Goal: Contribute content: Add original content to the website for others to see

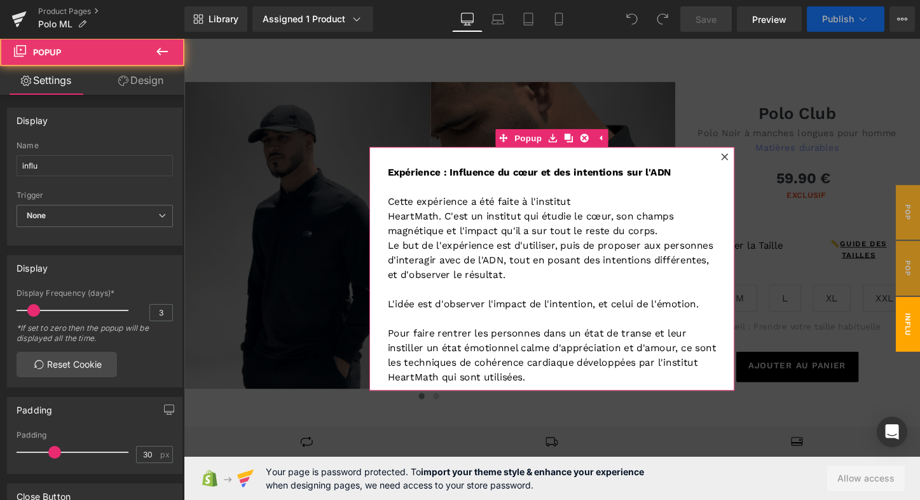
click at [748, 161] on icon at bounding box center [749, 162] width 8 height 8
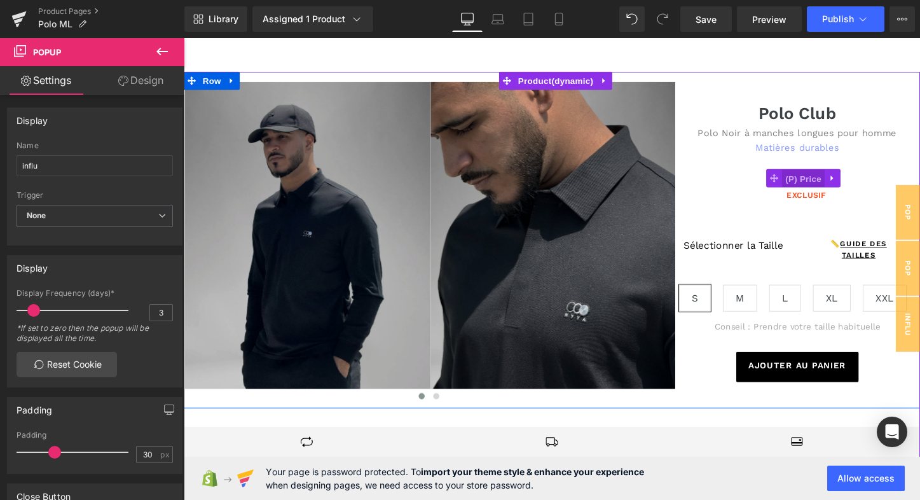
click at [828, 186] on span "(P) Price" at bounding box center [831, 184] width 45 height 19
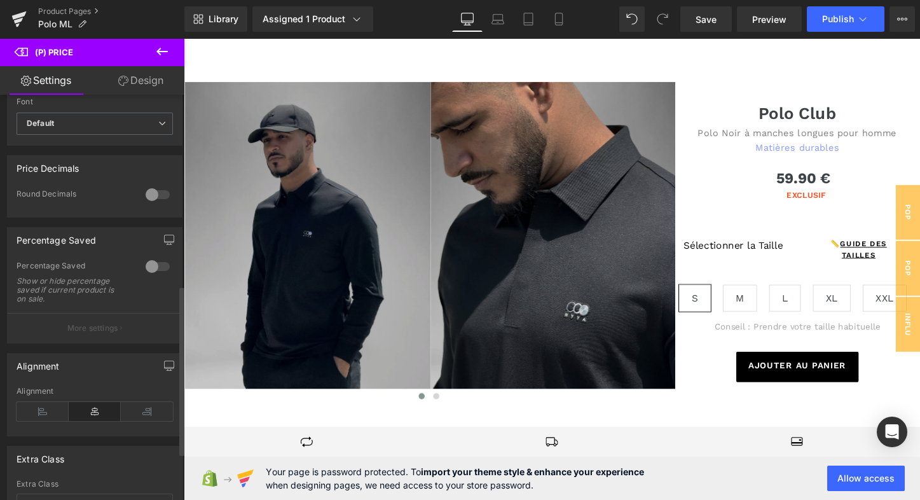
scroll to position [455, 0]
click at [153, 200] on div at bounding box center [157, 194] width 31 height 20
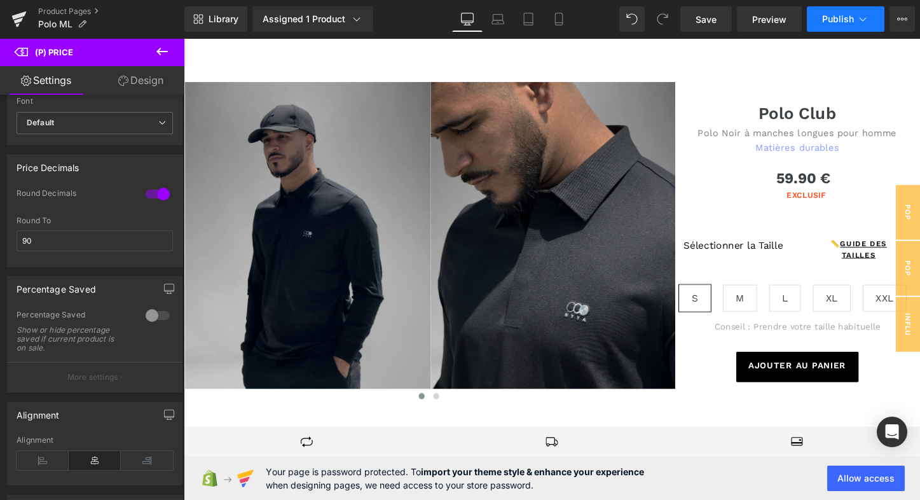
click at [853, 23] on span "Publish" at bounding box center [838, 19] width 32 height 10
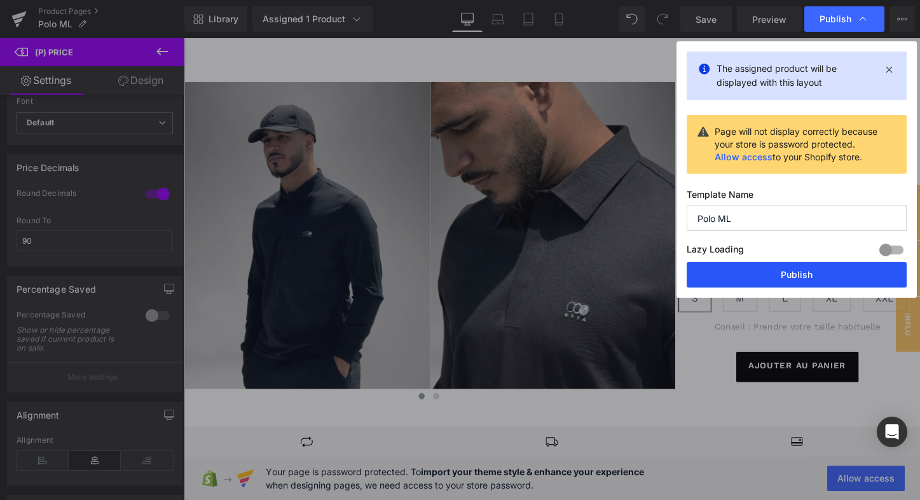
click at [735, 271] on button "Publish" at bounding box center [797, 274] width 220 height 25
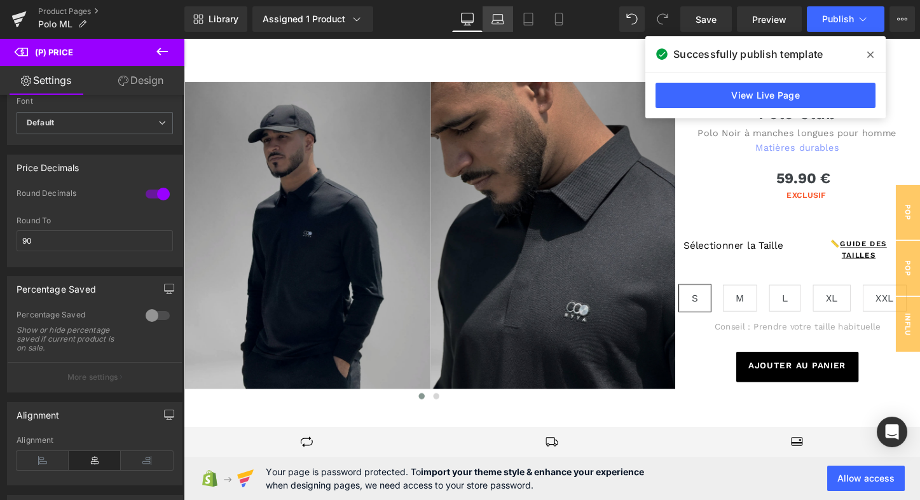
click at [500, 17] on icon at bounding box center [497, 19] width 13 height 13
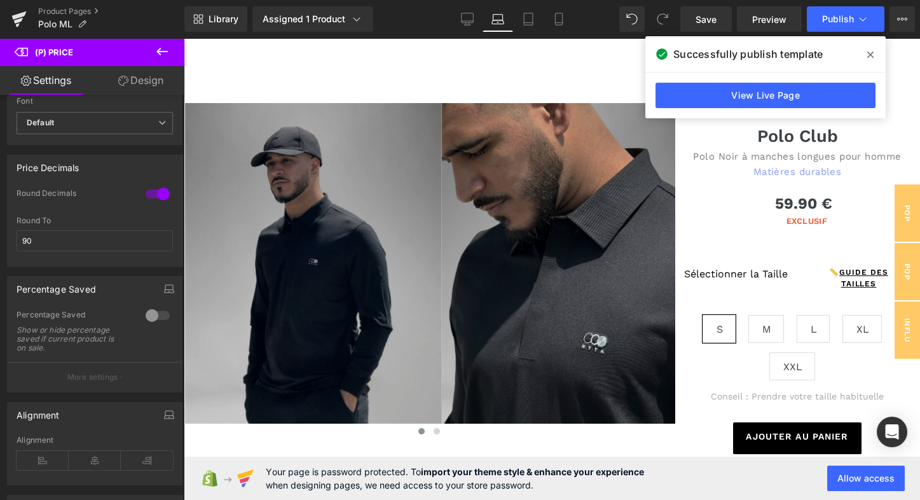
scroll to position [18, 0]
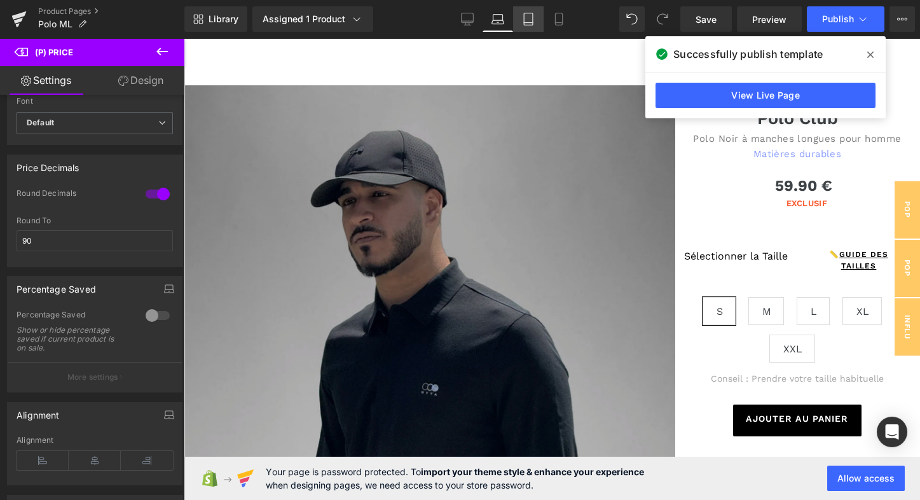
click at [528, 21] on icon at bounding box center [528, 19] width 13 height 13
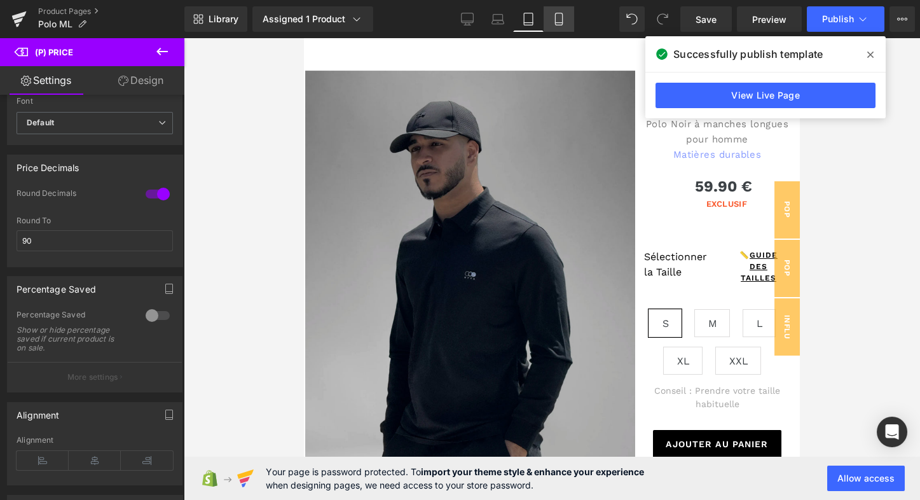
click at [560, 25] on icon at bounding box center [558, 19] width 7 height 12
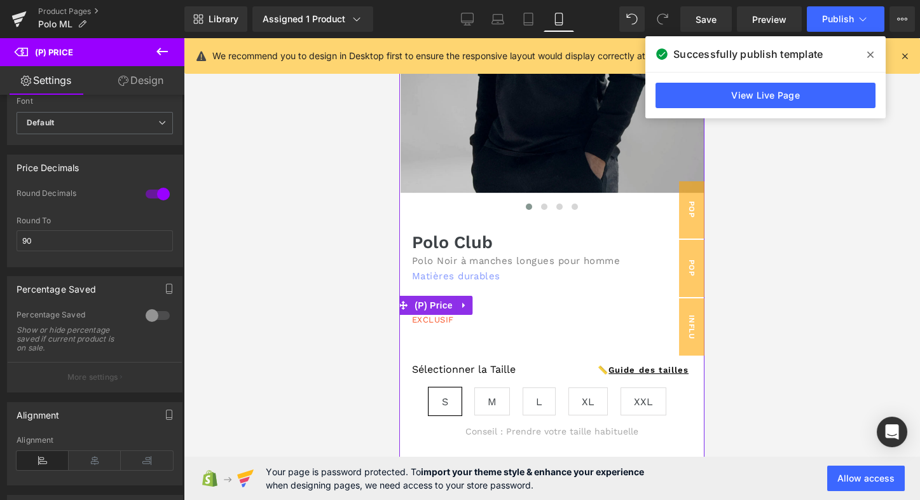
scroll to position [245, 0]
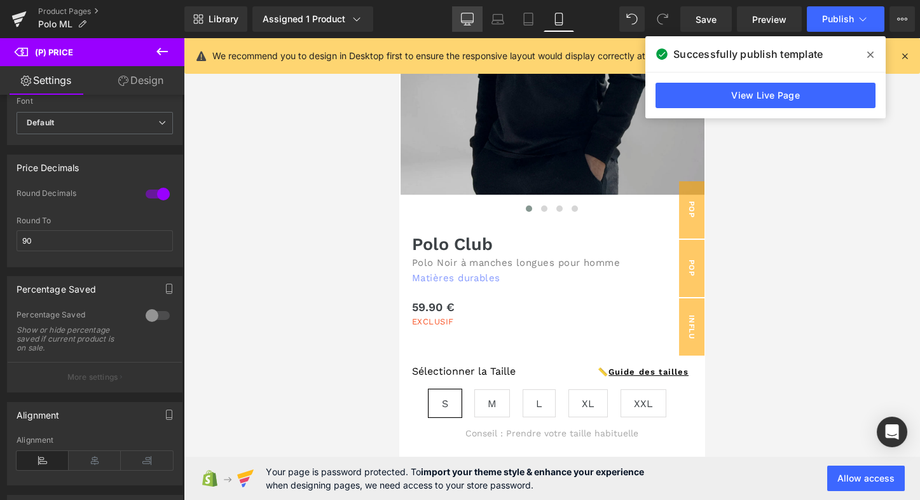
click at [474, 18] on link "Desktop" at bounding box center [467, 18] width 31 height 25
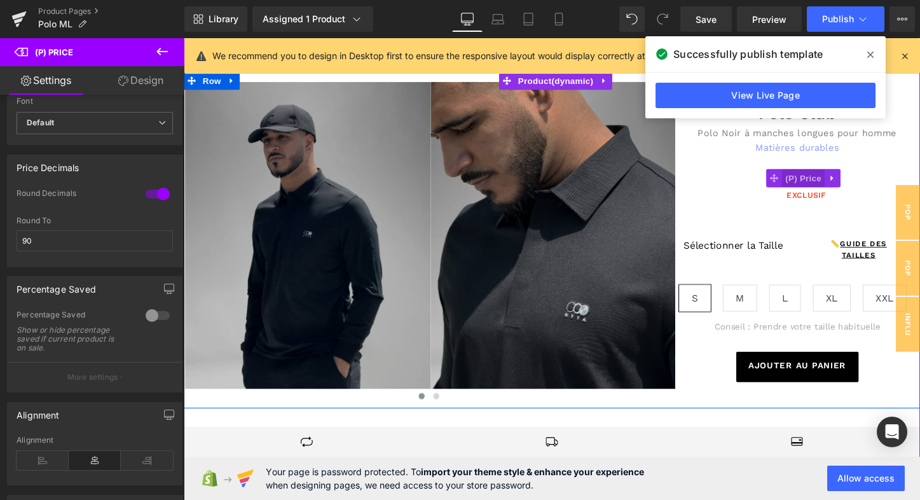
click at [828, 182] on span "(P) Price" at bounding box center [831, 184] width 45 height 19
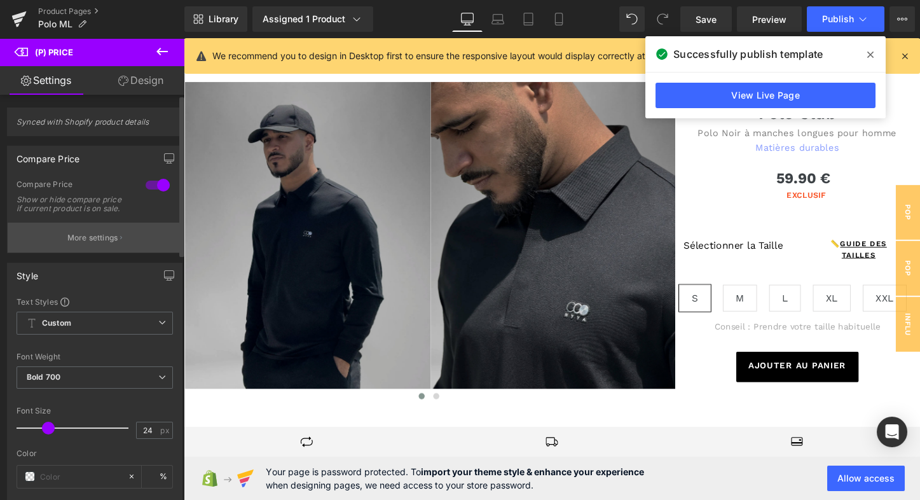
click at [107, 243] on p "More settings" at bounding box center [92, 237] width 51 height 11
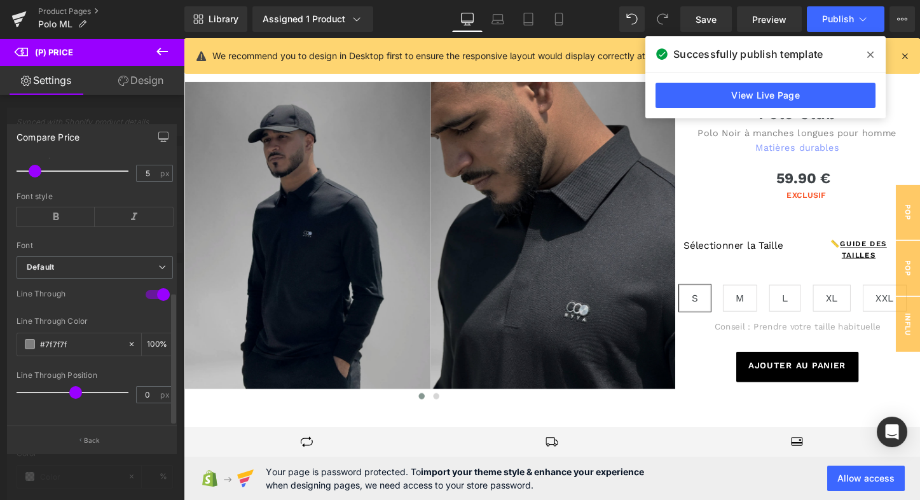
scroll to position [270, 0]
click at [90, 436] on p "Back" at bounding box center [92, 440] width 17 height 10
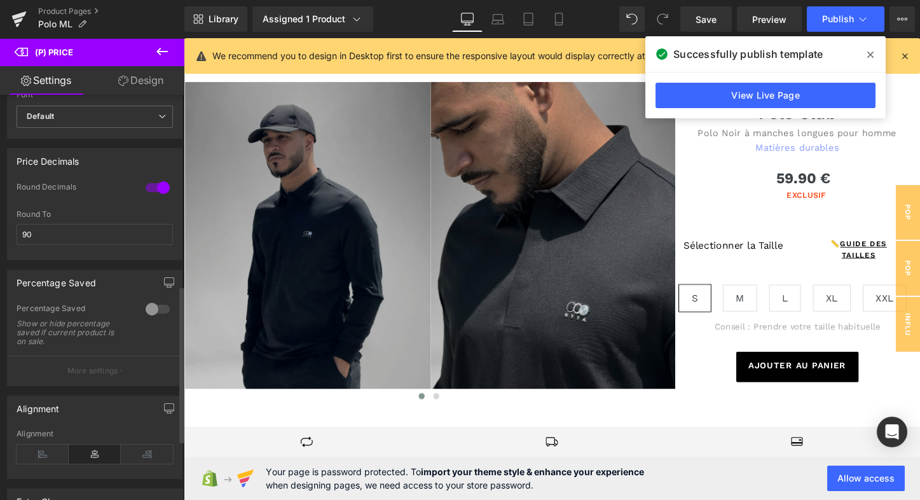
scroll to position [495, 0]
click at [156, 189] on div at bounding box center [157, 185] width 31 height 20
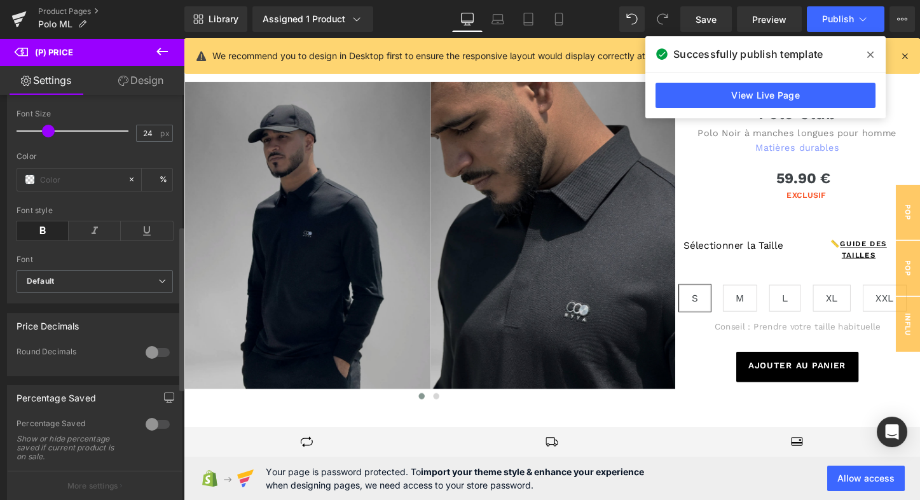
scroll to position [323, 0]
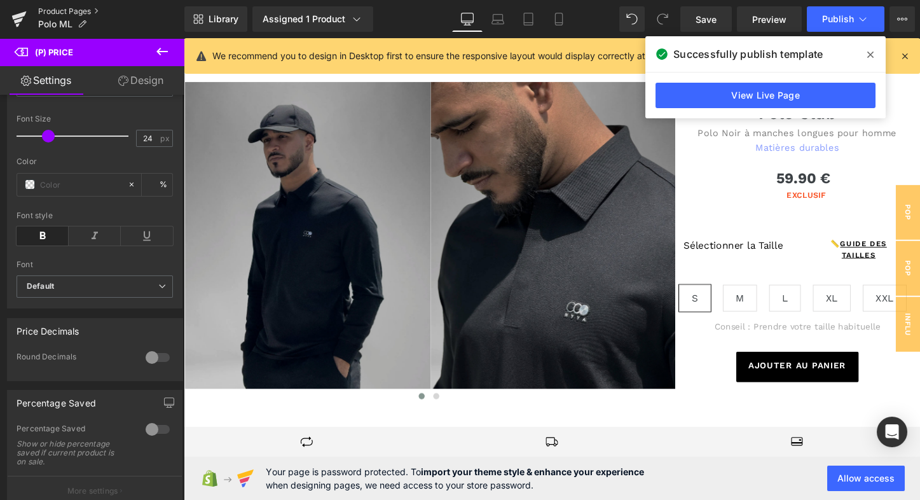
click at [48, 11] on link "Product Pages" at bounding box center [111, 11] width 146 height 10
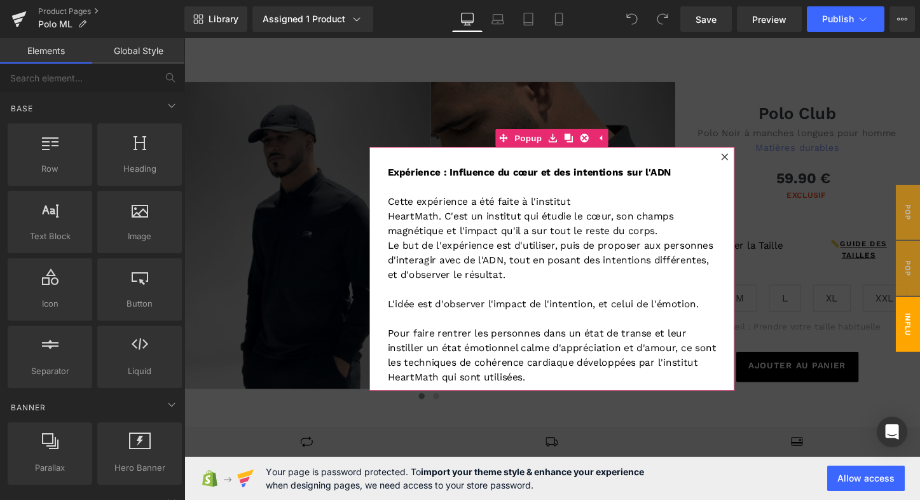
click at [748, 161] on icon at bounding box center [749, 162] width 8 height 8
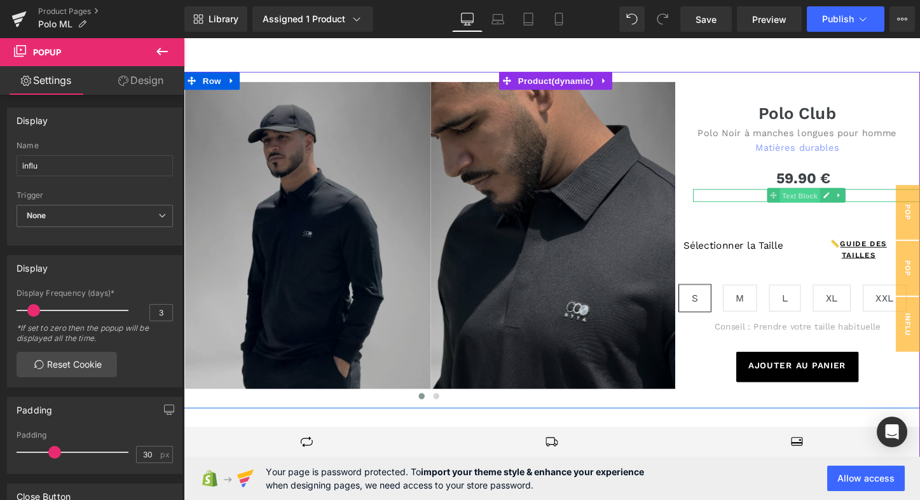
click at [826, 196] on span "Text Block" at bounding box center [828, 202] width 42 height 15
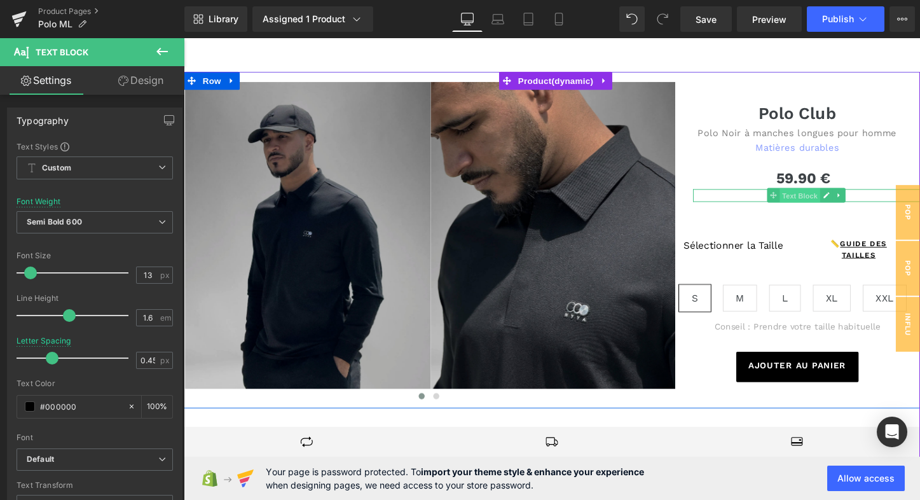
click at [828, 204] on span "Text Block" at bounding box center [828, 202] width 42 height 15
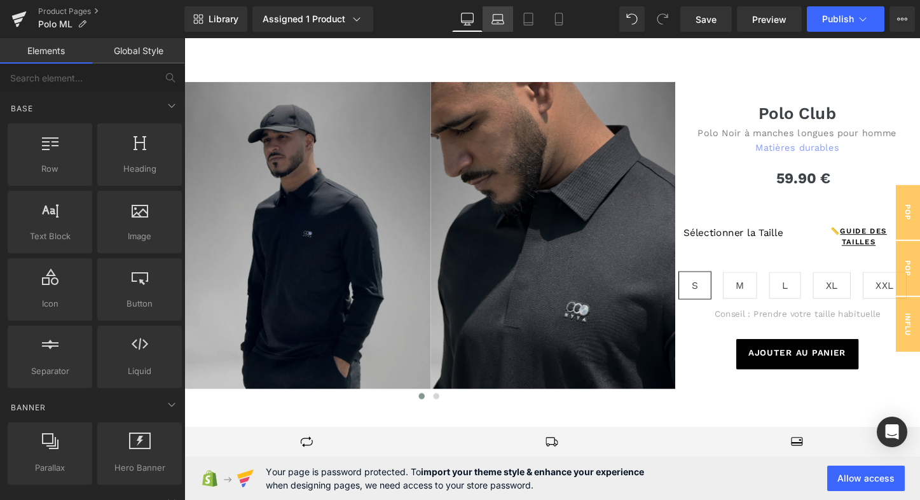
click at [492, 15] on icon at bounding box center [497, 19] width 13 height 13
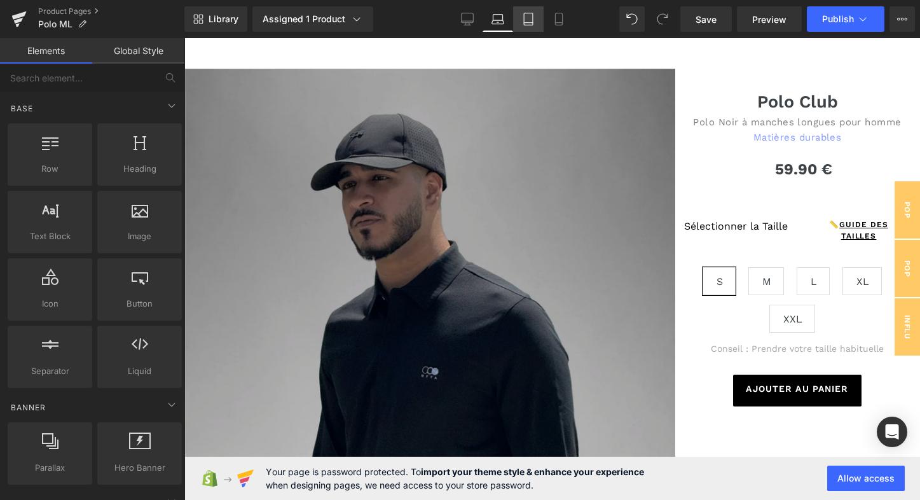
click at [525, 18] on icon at bounding box center [528, 19] width 13 height 13
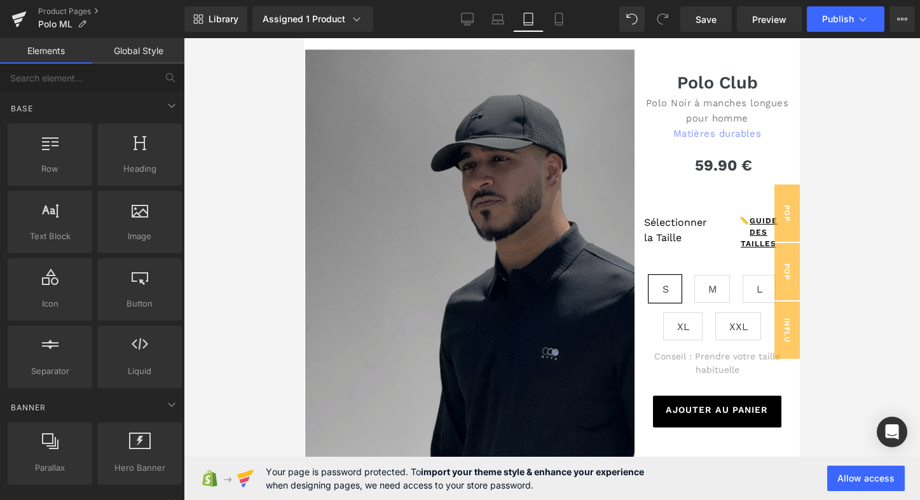
scroll to position [776, 0]
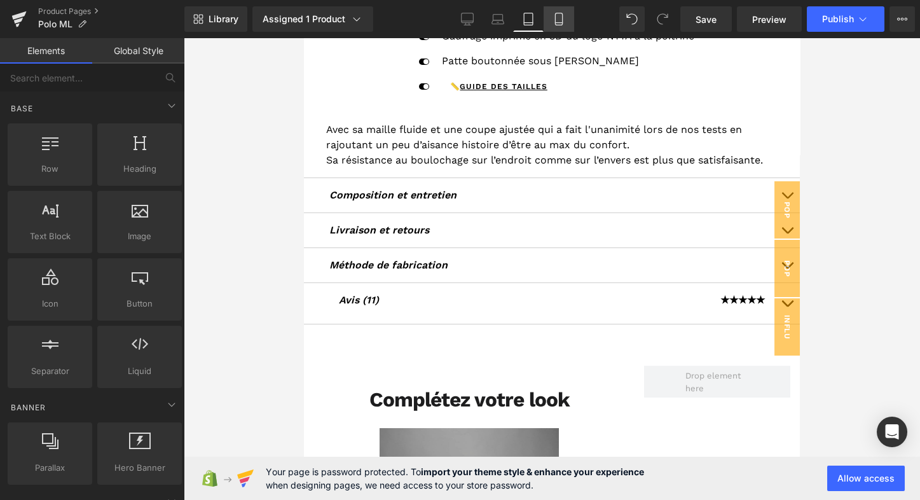
click at [559, 19] on icon at bounding box center [558, 19] width 13 height 13
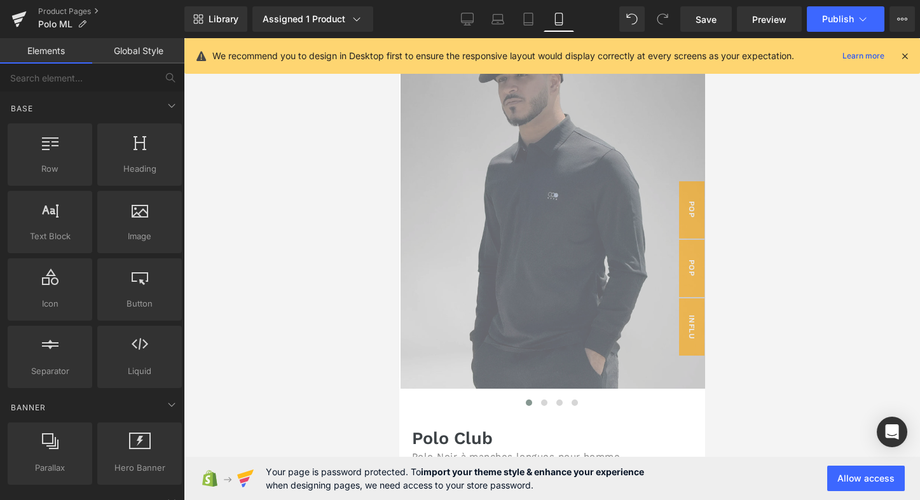
scroll to position [25, 0]
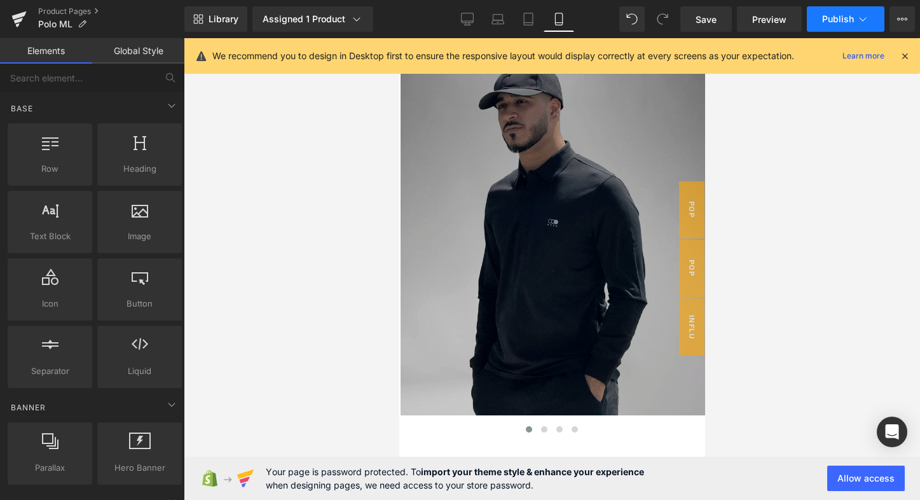
click at [851, 22] on span "Publish" at bounding box center [838, 19] width 32 height 10
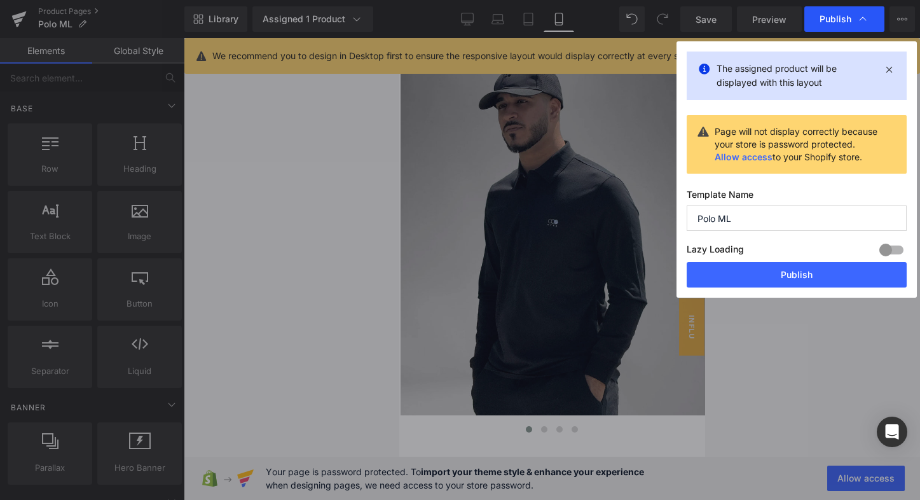
click at [868, 22] on icon at bounding box center [862, 19] width 13 height 13
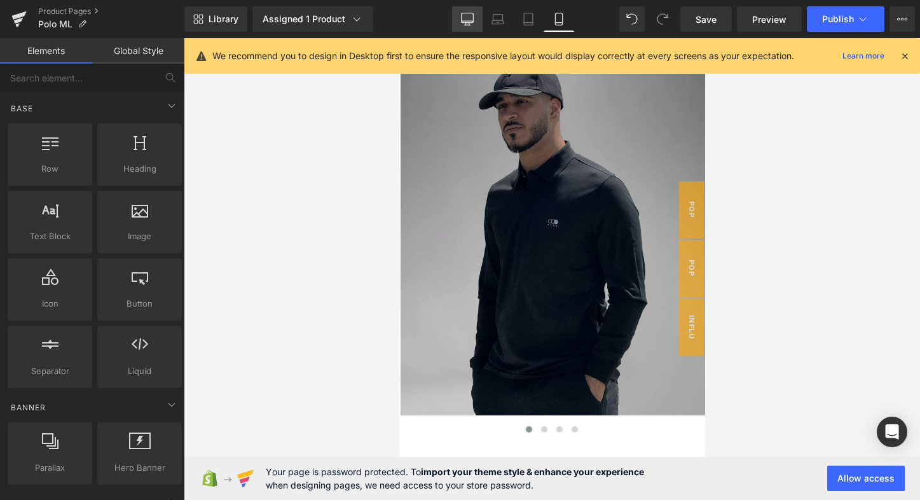
click at [467, 17] on icon at bounding box center [467, 19] width 13 height 13
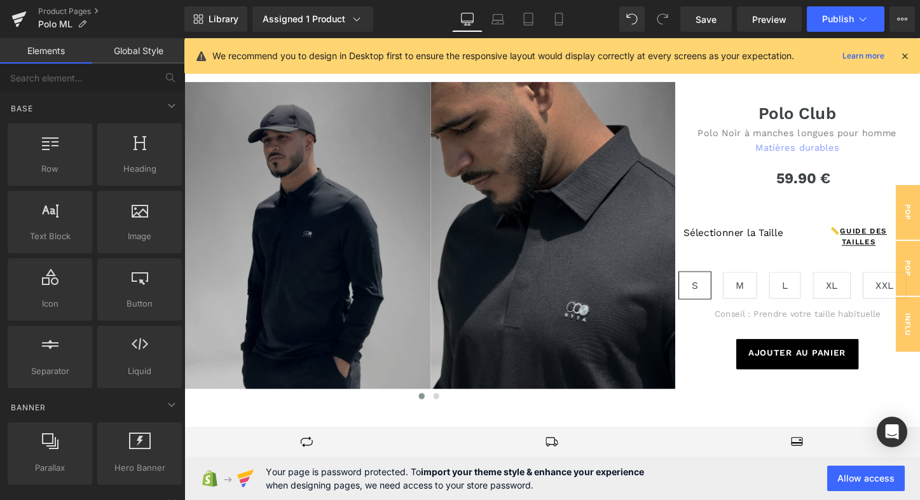
scroll to position [0, 0]
click at [869, 23] on button "Publish" at bounding box center [846, 18] width 78 height 25
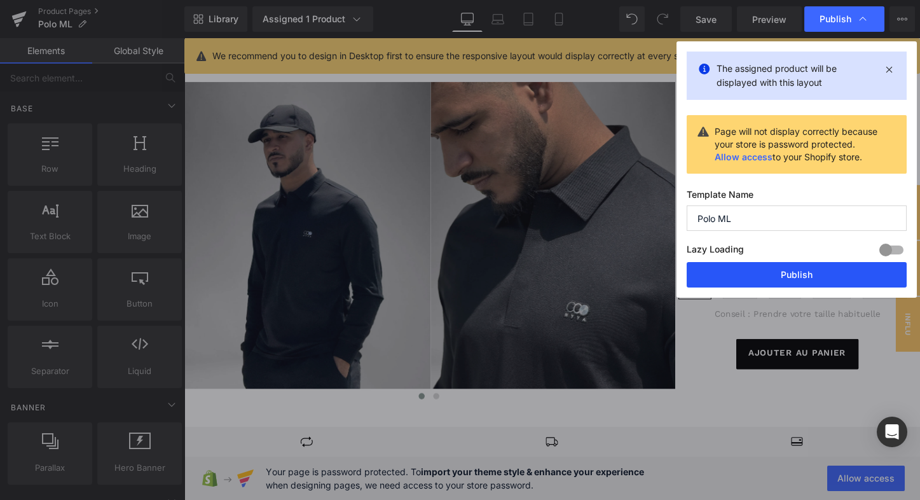
click at [758, 269] on button "Publish" at bounding box center [797, 274] width 220 height 25
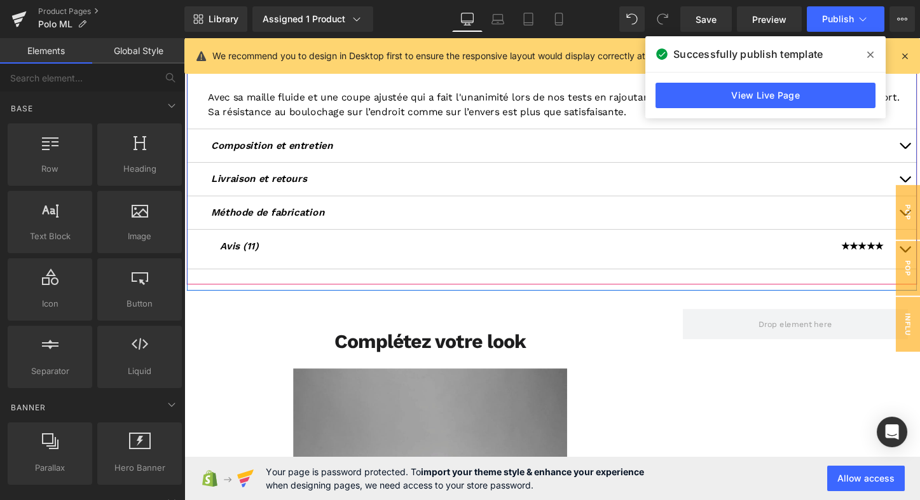
scroll to position [702, 0]
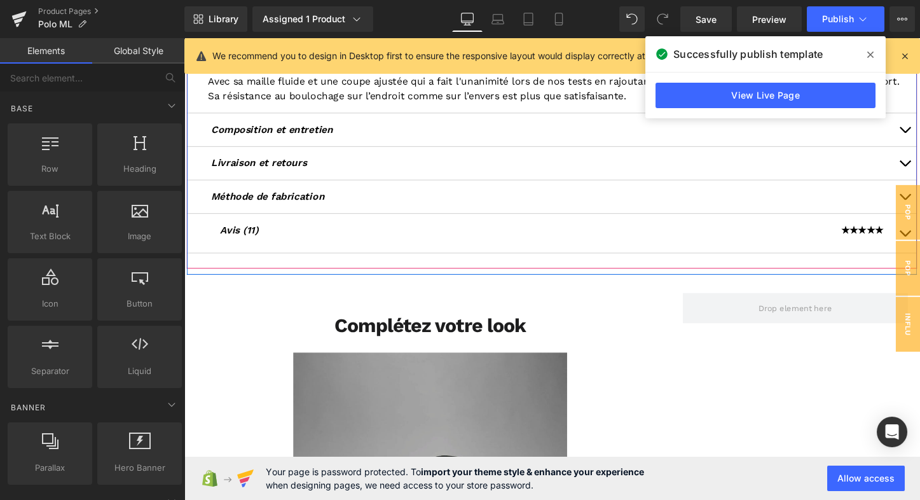
click at [919, 161] on button "button" at bounding box center [936, 169] width 25 height 34
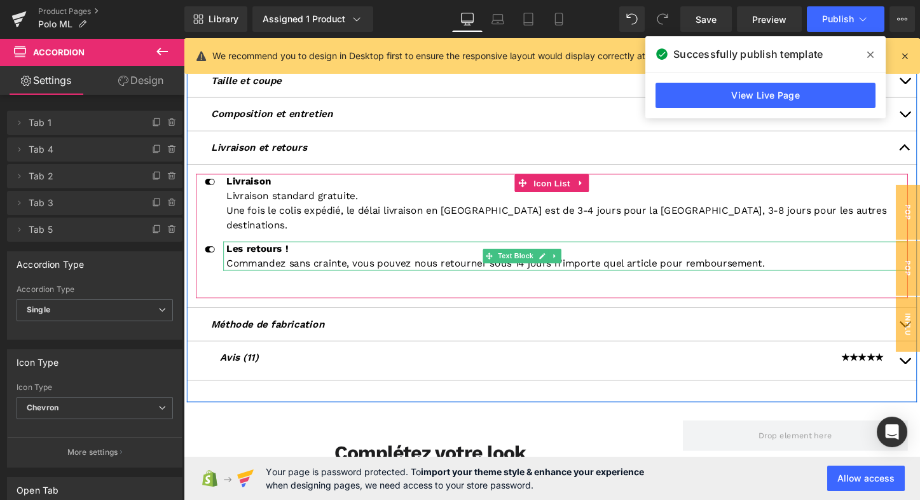
scroll to position [492, 0]
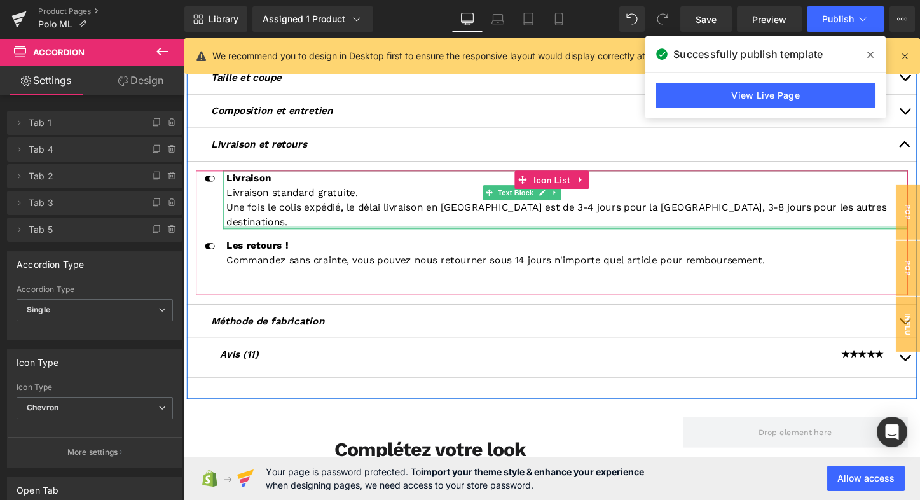
click at [620, 235] on div at bounding box center [582, 236] width 715 height 3
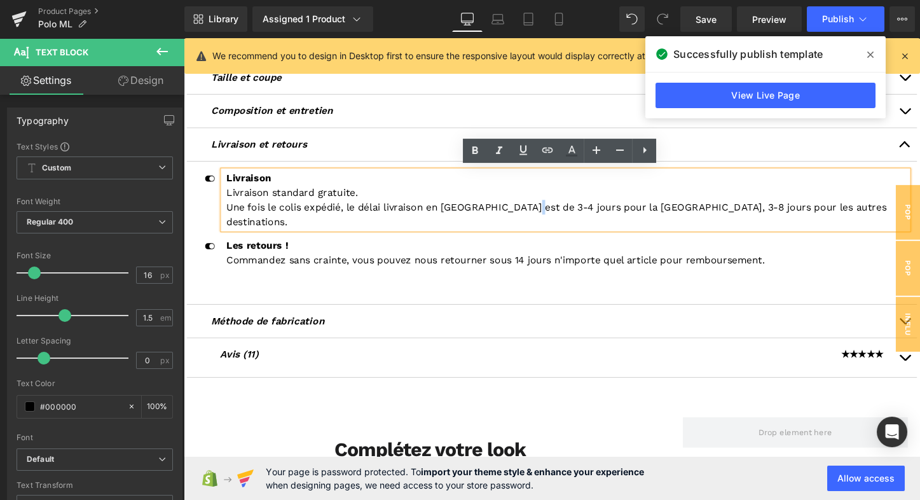
click at [582, 214] on p "Une fois le colis expédié, le délai livraison en [GEOGRAPHIC_DATA] est de 3-4 j…" at bounding box center [584, 222] width 712 height 31
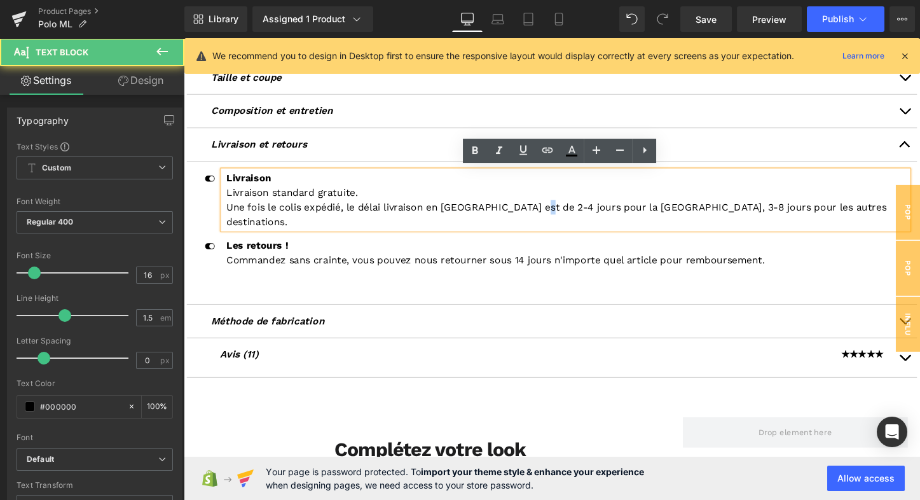
click at [596, 214] on p "Une fois le colis expédié, le délai livraison en [GEOGRAPHIC_DATA] est de 2-4 j…" at bounding box center [584, 222] width 712 height 31
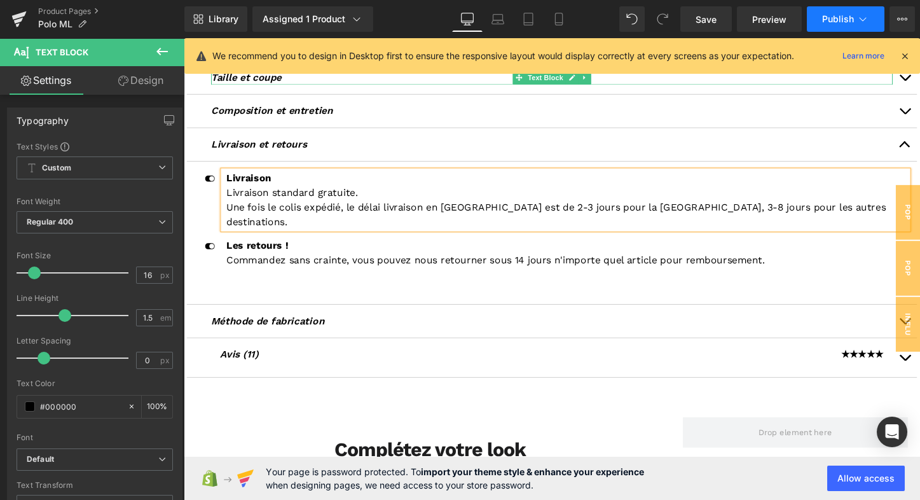
click at [856, 22] on button "Publish" at bounding box center [846, 18] width 78 height 25
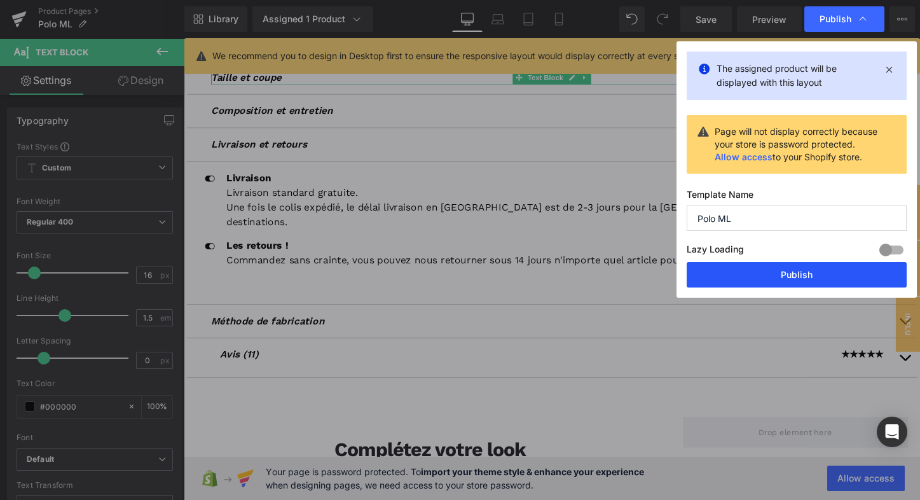
click at [776, 277] on button "Publish" at bounding box center [797, 274] width 220 height 25
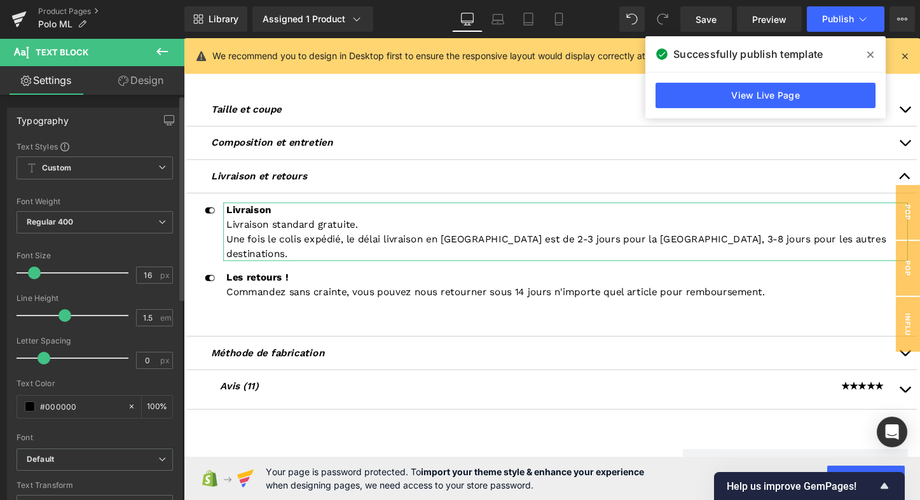
scroll to position [458, 0]
click at [50, 12] on link "Product Pages" at bounding box center [111, 11] width 146 height 10
